Goal: Complete application form

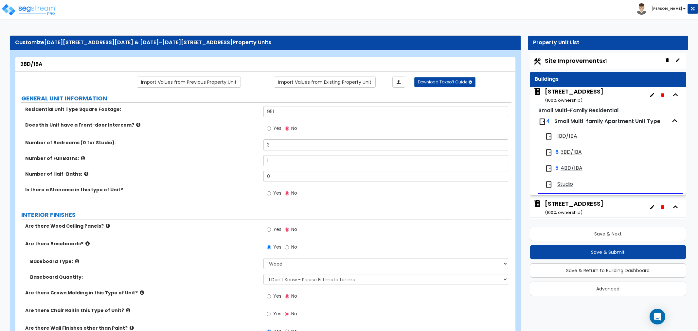
select select "1"
select select "2"
select select "3"
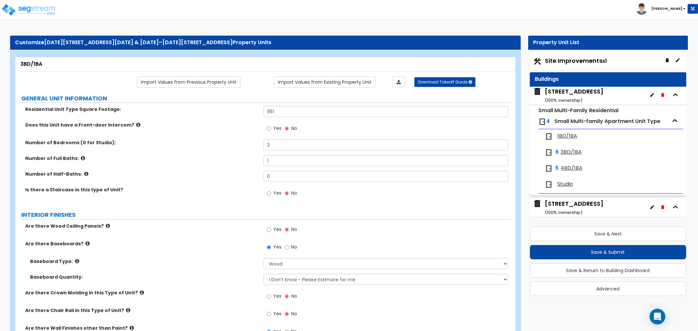
select select "2"
select select "1"
select select "2"
select select "1"
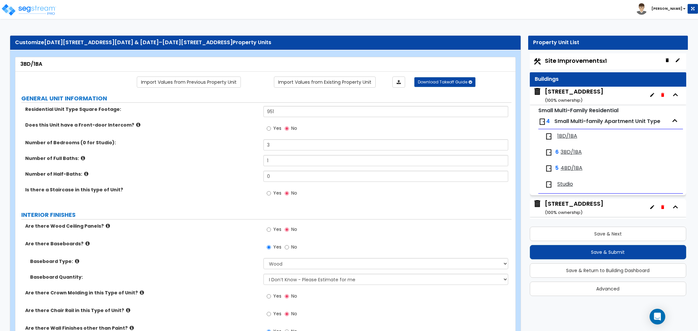
select select "5"
select select "1"
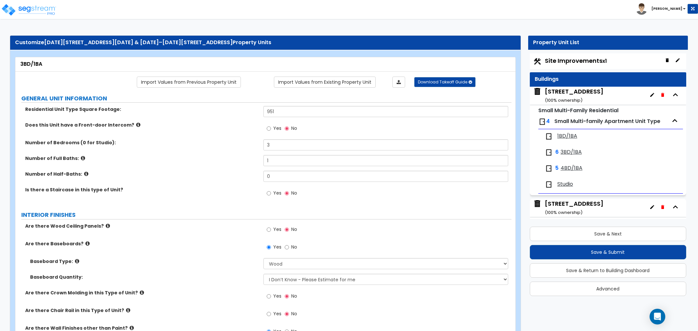
select select "1"
select select "3"
select select "1"
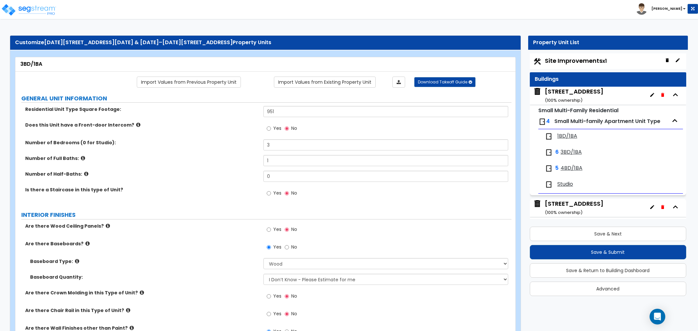
select select "1"
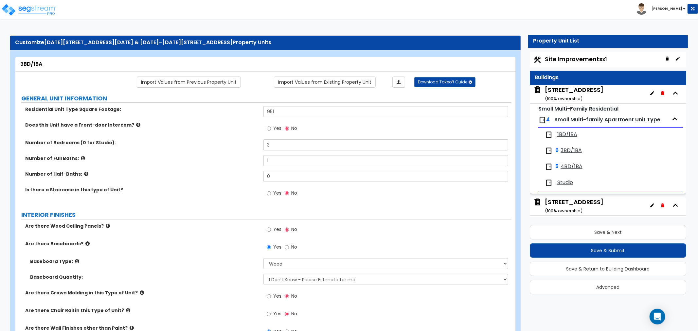
scroll to position [286, 0]
